Goal: Information Seeking & Learning: Check status

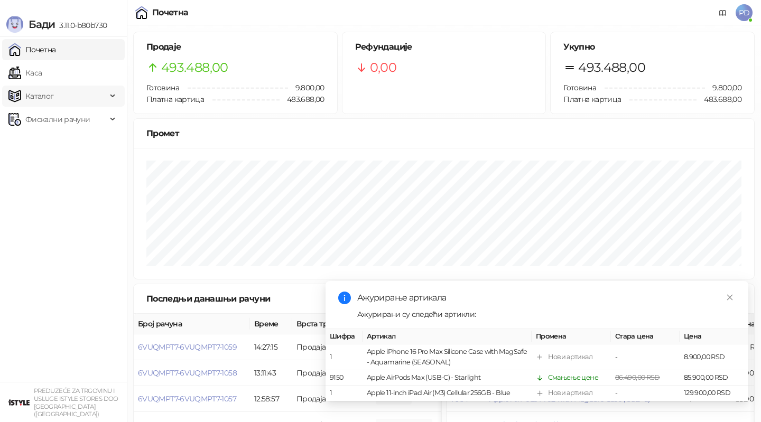
click at [48, 87] on span "Каталог" at bounding box center [39, 96] width 29 height 21
click at [42, 80] on link "Каса" at bounding box center [24, 72] width 33 height 21
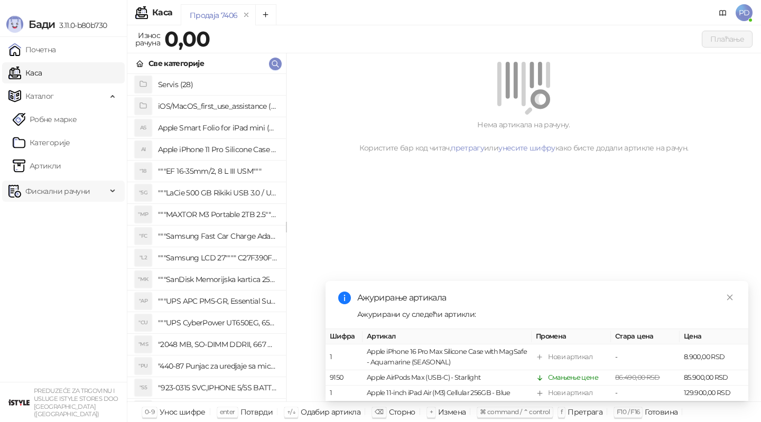
click at [51, 183] on span "Фискални рачуни" at bounding box center [57, 191] width 64 height 21
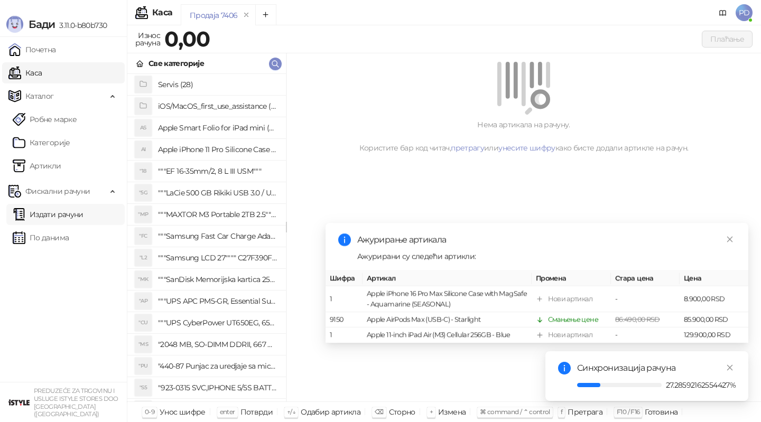
click at [68, 217] on link "Издати рачуни" at bounding box center [48, 214] width 71 height 21
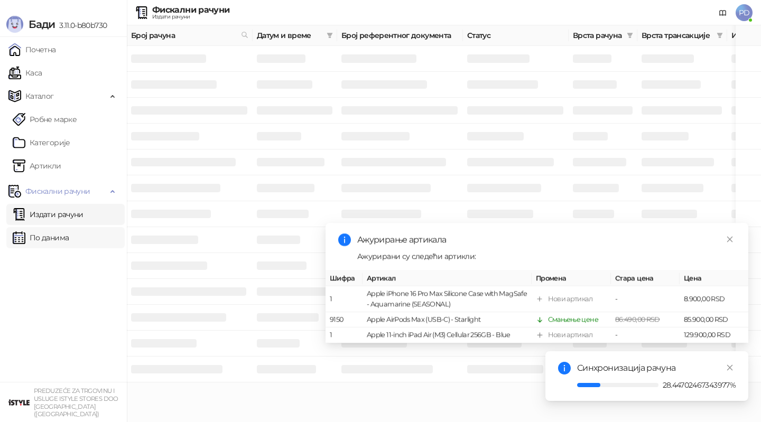
click at [49, 243] on link "По данима" at bounding box center [41, 237] width 56 height 21
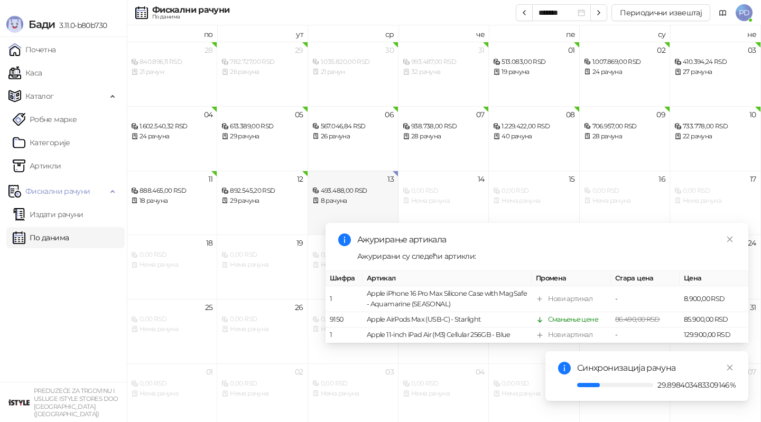
click at [344, 187] on div "493.488,00 RSD" at bounding box center [352, 191] width 81 height 10
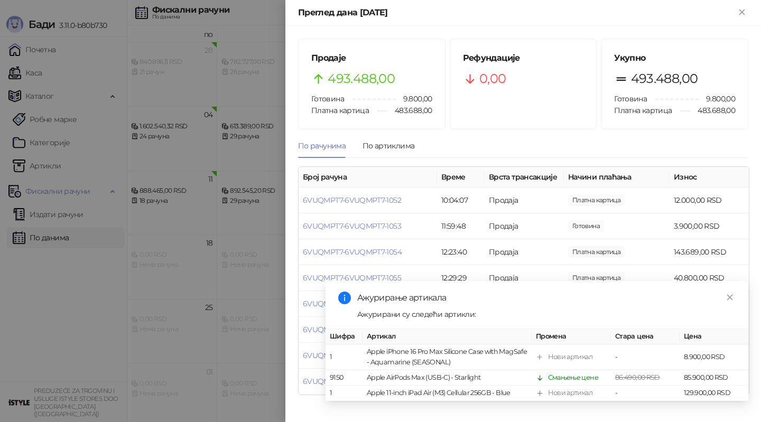
click at [145, 214] on div at bounding box center [380, 211] width 761 height 422
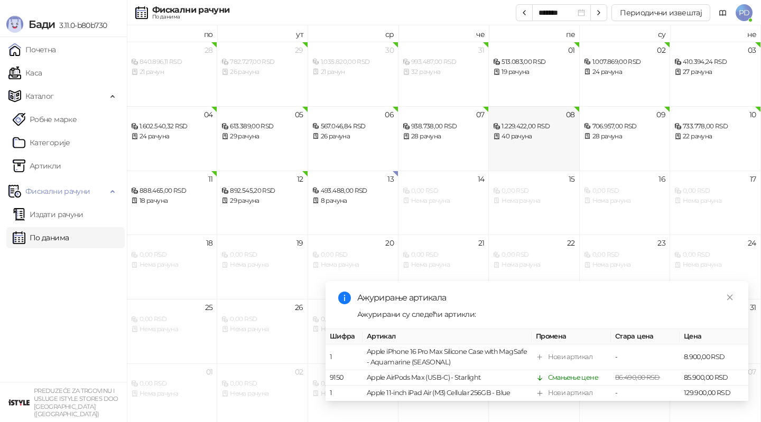
click at [532, 144] on div "08 1.229.422,00 RSD 40 рачуна" at bounding box center [534, 138] width 90 height 64
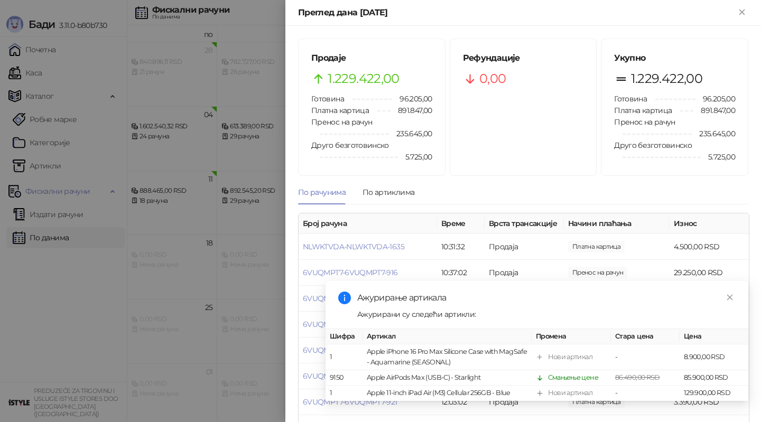
click at [252, 215] on div at bounding box center [380, 211] width 761 height 422
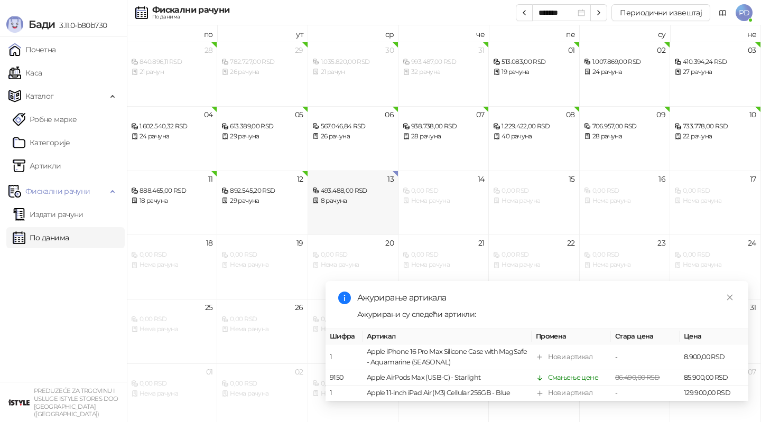
click at [338, 212] on div "13 493.488,00 RSD 8 рачуна" at bounding box center [353, 203] width 90 height 64
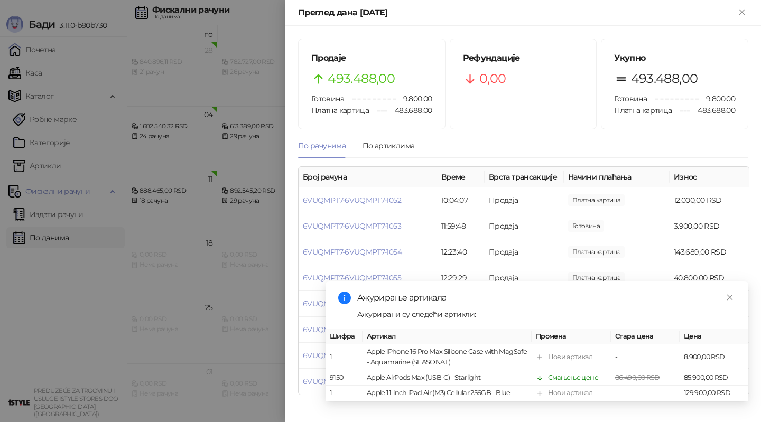
click at [246, 203] on div at bounding box center [380, 211] width 761 height 422
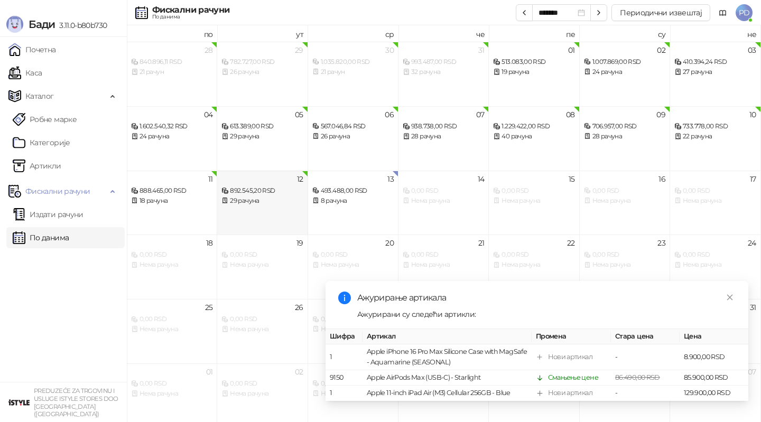
click at [255, 204] on div "29 рачуна" at bounding box center [261, 201] width 81 height 10
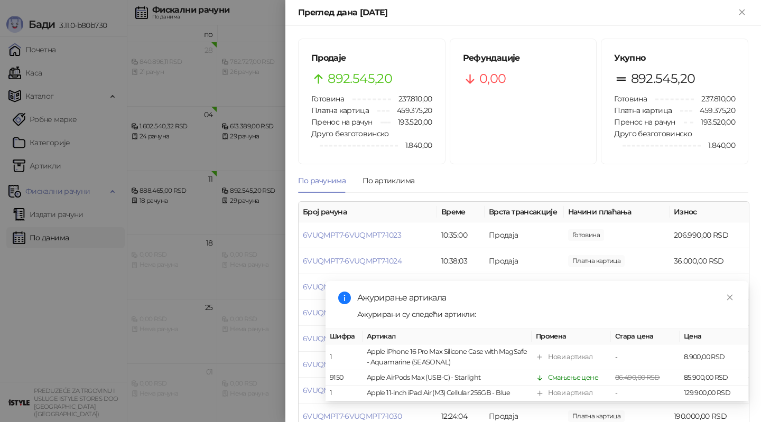
click at [248, 206] on div at bounding box center [380, 211] width 761 height 422
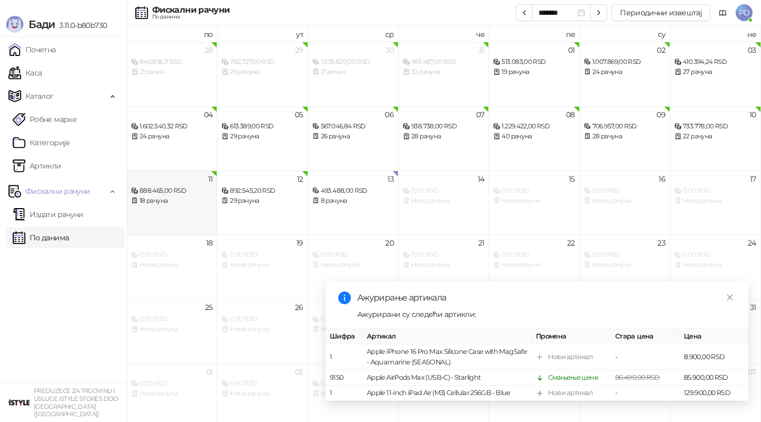
click at [178, 205] on div "18 рачуна" at bounding box center [171, 201] width 81 height 10
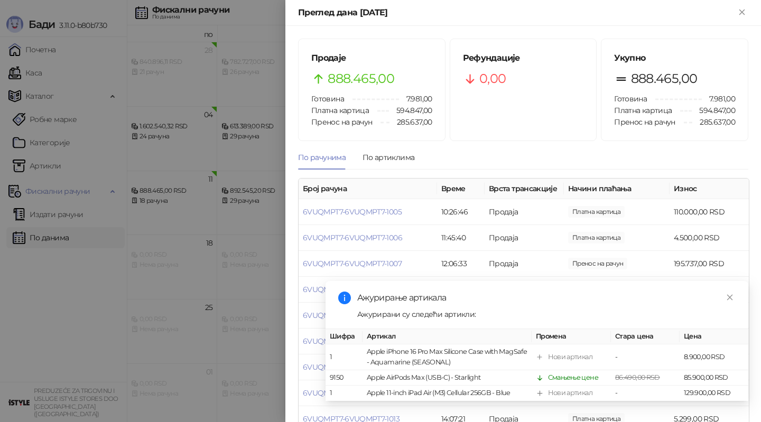
click at [171, 203] on div at bounding box center [380, 211] width 761 height 422
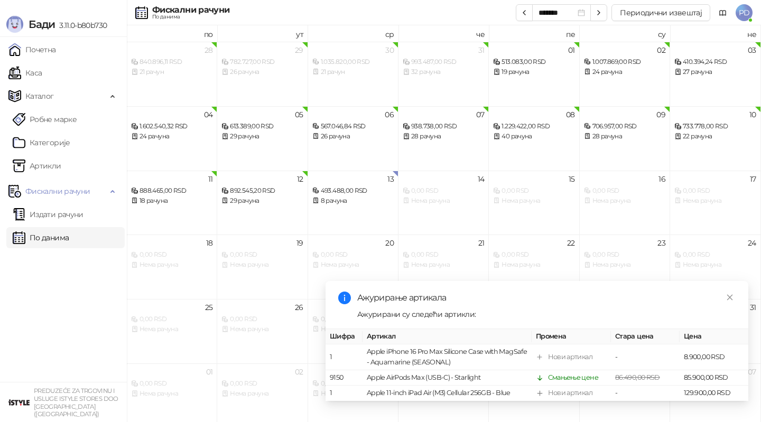
click at [171, 203] on div "18 рачуна" at bounding box center [171, 201] width 81 height 10
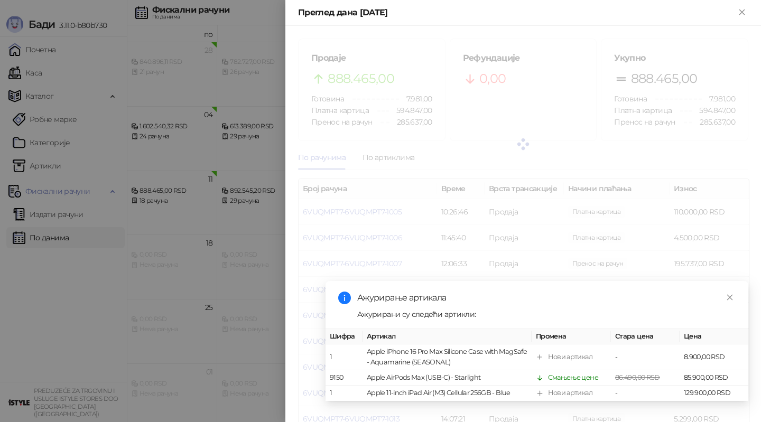
click at [171, 203] on div at bounding box center [380, 211] width 761 height 422
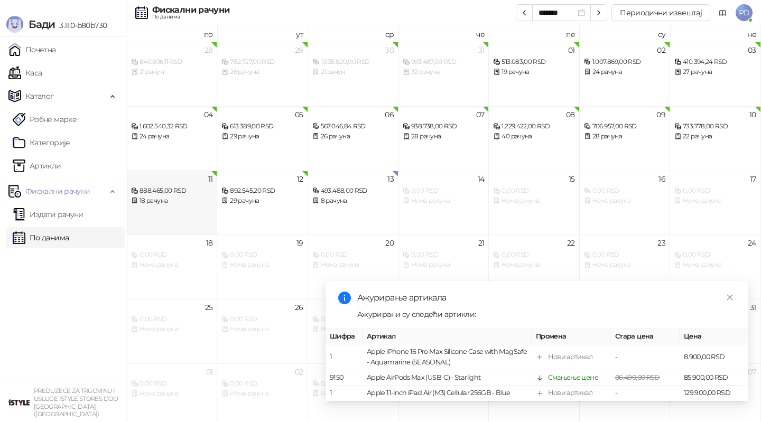
click at [171, 206] on div "11 888.465,00 RSD 18 рачуна" at bounding box center [172, 203] width 90 height 64
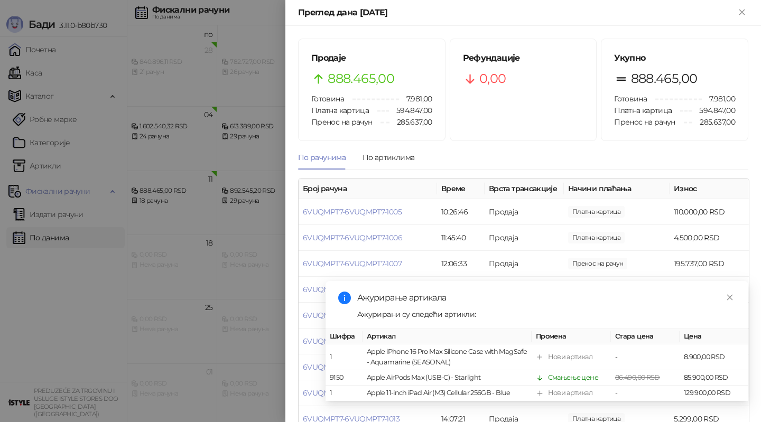
click at [269, 188] on div at bounding box center [380, 211] width 761 height 422
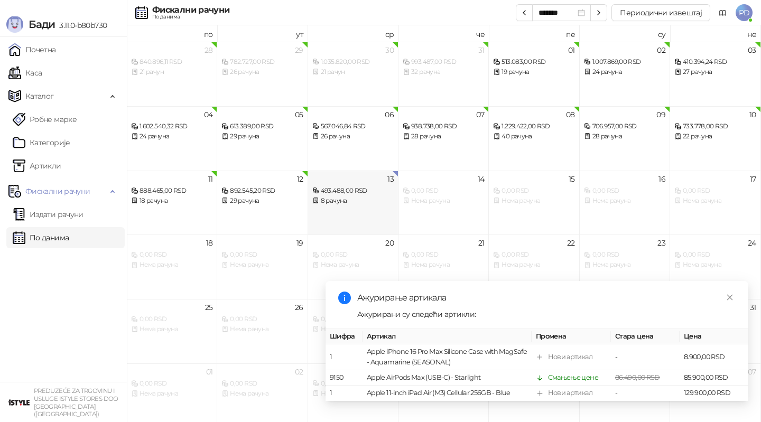
click at [329, 209] on div "13 493.488,00 RSD 8 рачуна" at bounding box center [353, 203] width 90 height 64
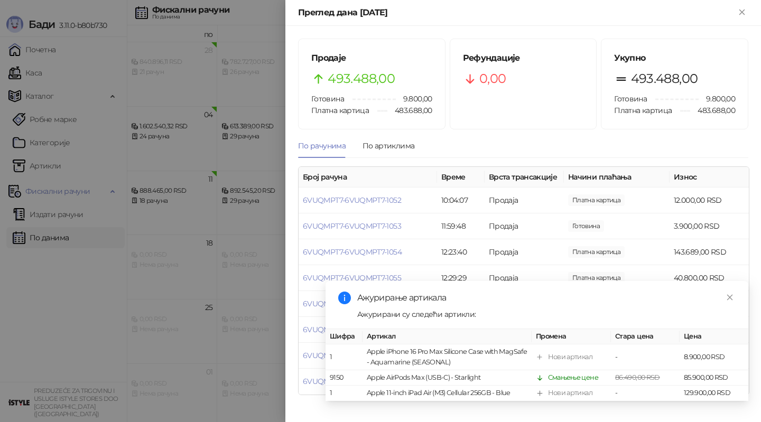
click at [154, 135] on div at bounding box center [380, 211] width 761 height 422
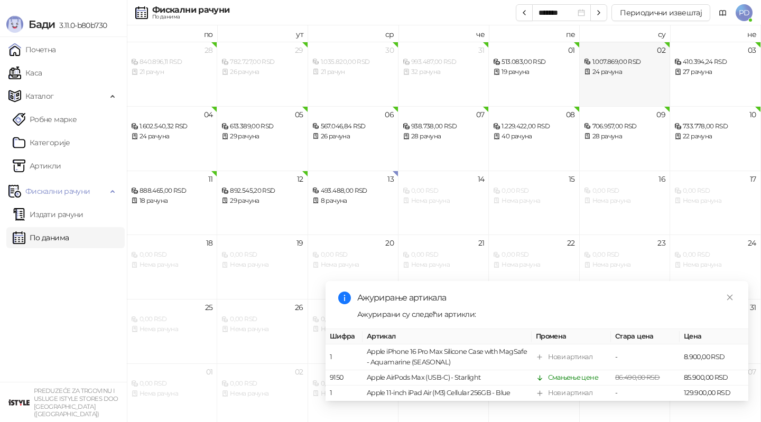
click at [615, 86] on div "02 1.007.869,00 RSD 24 рачуна" at bounding box center [625, 74] width 90 height 64
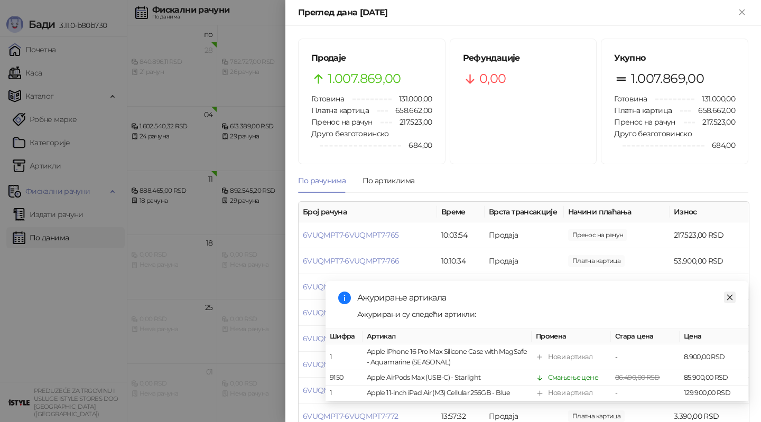
click at [733, 295] on icon "close" at bounding box center [729, 297] width 7 height 7
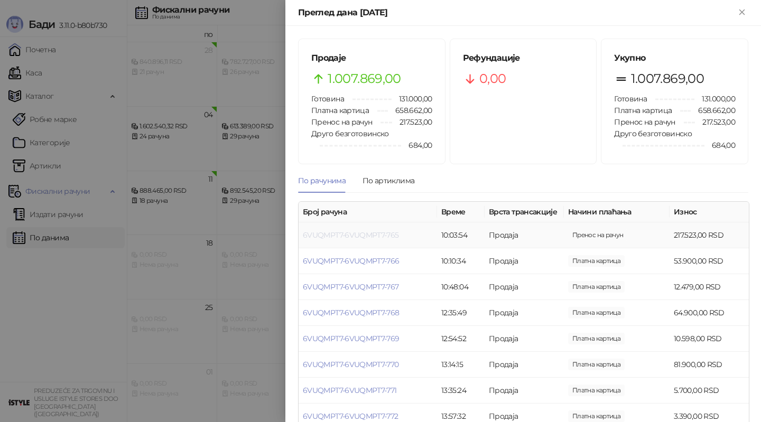
click at [385, 236] on link "6VUQMPT7-6VUQMPT7-765" at bounding box center [351, 235] width 96 height 10
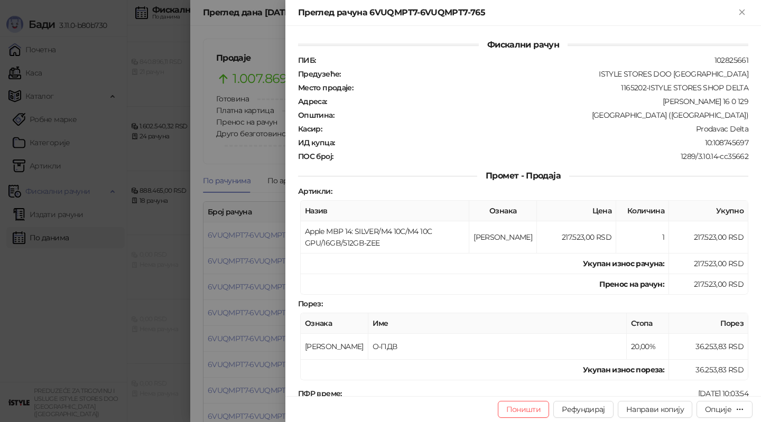
click at [248, 231] on div at bounding box center [380, 211] width 761 height 422
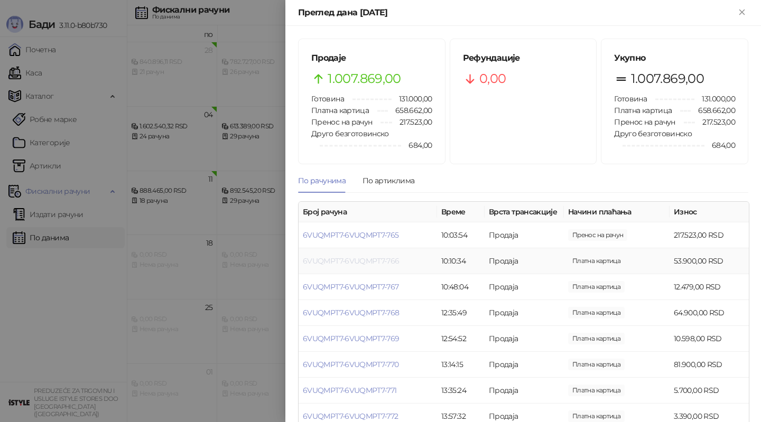
click at [318, 261] on link "6VUQMPT7-6VUQMPT7-766" at bounding box center [351, 261] width 97 height 10
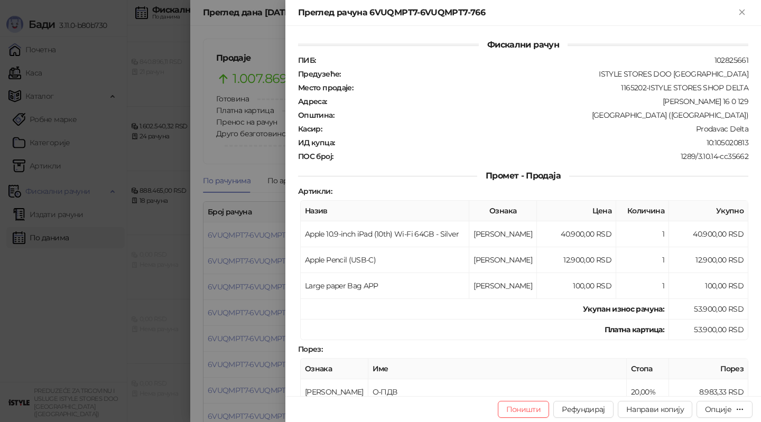
click at [257, 261] on div at bounding box center [380, 211] width 761 height 422
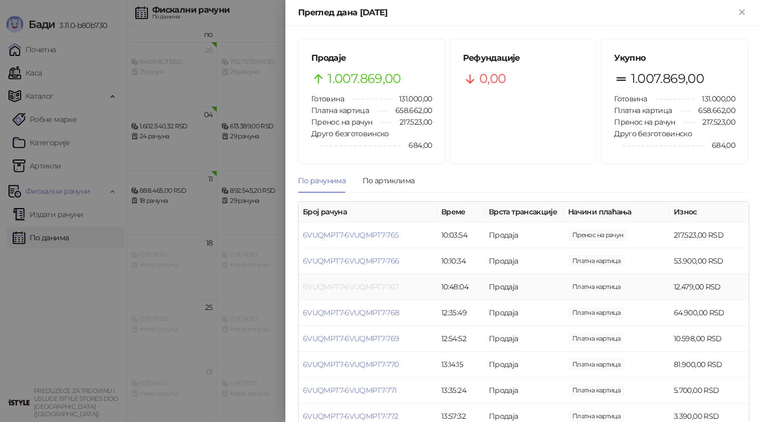
click at [340, 285] on link "6VUQMPT7-6VUQMPT7-767" at bounding box center [351, 287] width 96 height 10
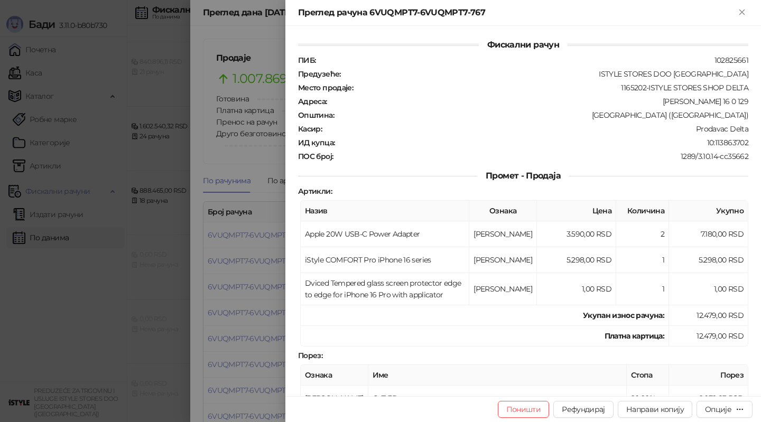
click at [239, 273] on div at bounding box center [380, 211] width 761 height 422
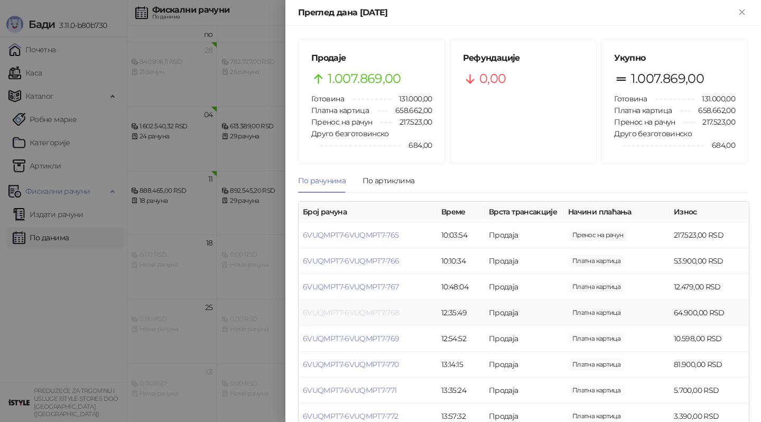
click at [355, 309] on link "6VUQMPT7-6VUQMPT7-768" at bounding box center [351, 313] width 97 height 10
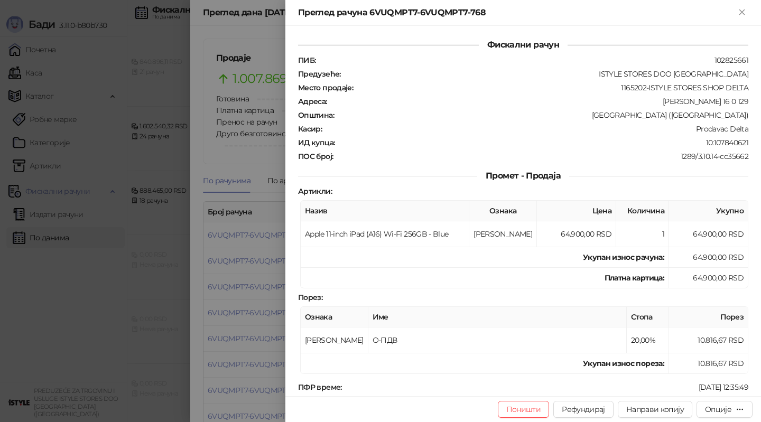
click at [264, 289] on div at bounding box center [380, 211] width 761 height 422
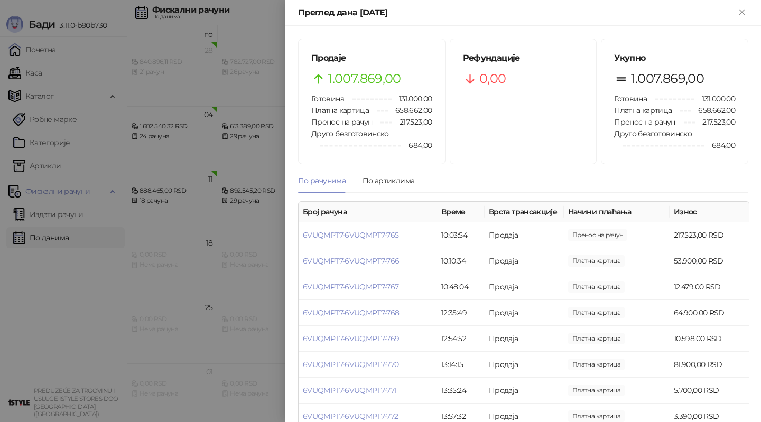
click at [167, 271] on div at bounding box center [380, 211] width 761 height 422
